Goal: Check status

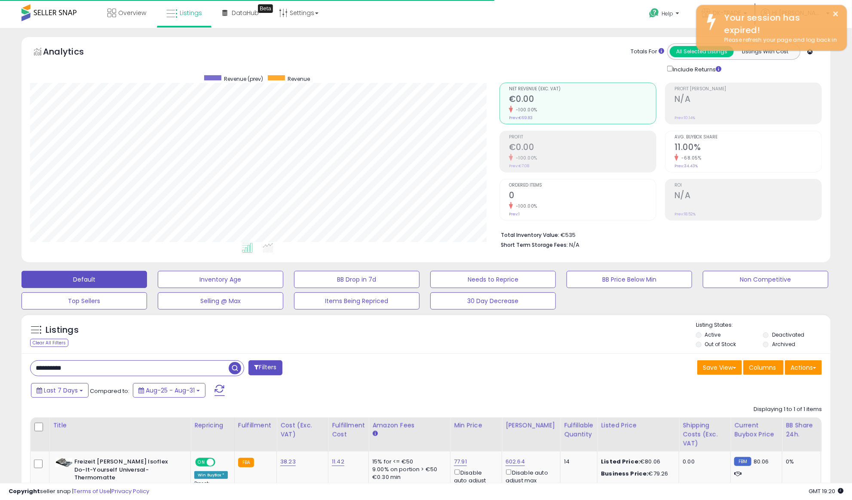
scroll to position [0, 25]
